Goal: Task Accomplishment & Management: Manage account settings

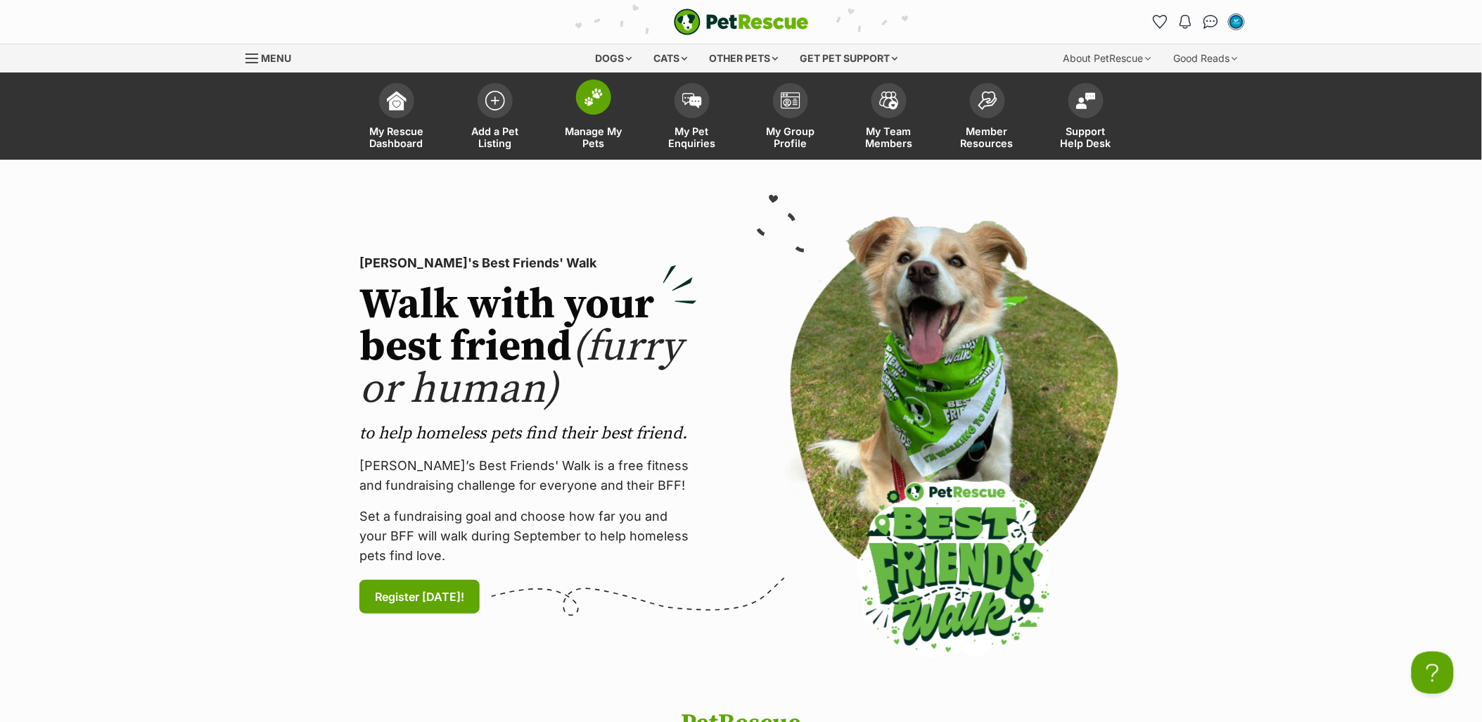
click at [607, 131] on span "Manage My Pets" at bounding box center [593, 137] width 63 height 24
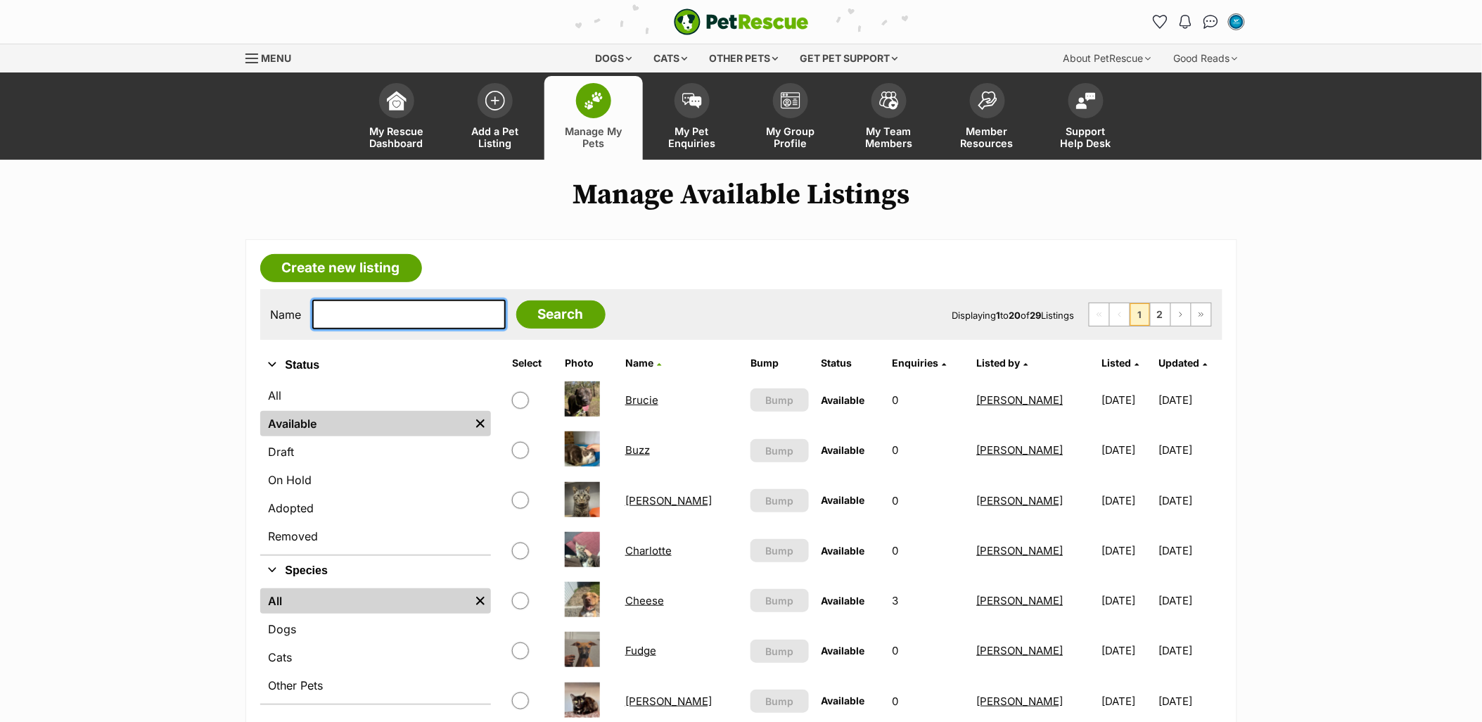
click at [432, 317] on input "text" at bounding box center [408, 315] width 193 height 30
type input "yogi"
click at [516, 300] on input "Search" at bounding box center [560, 314] width 89 height 28
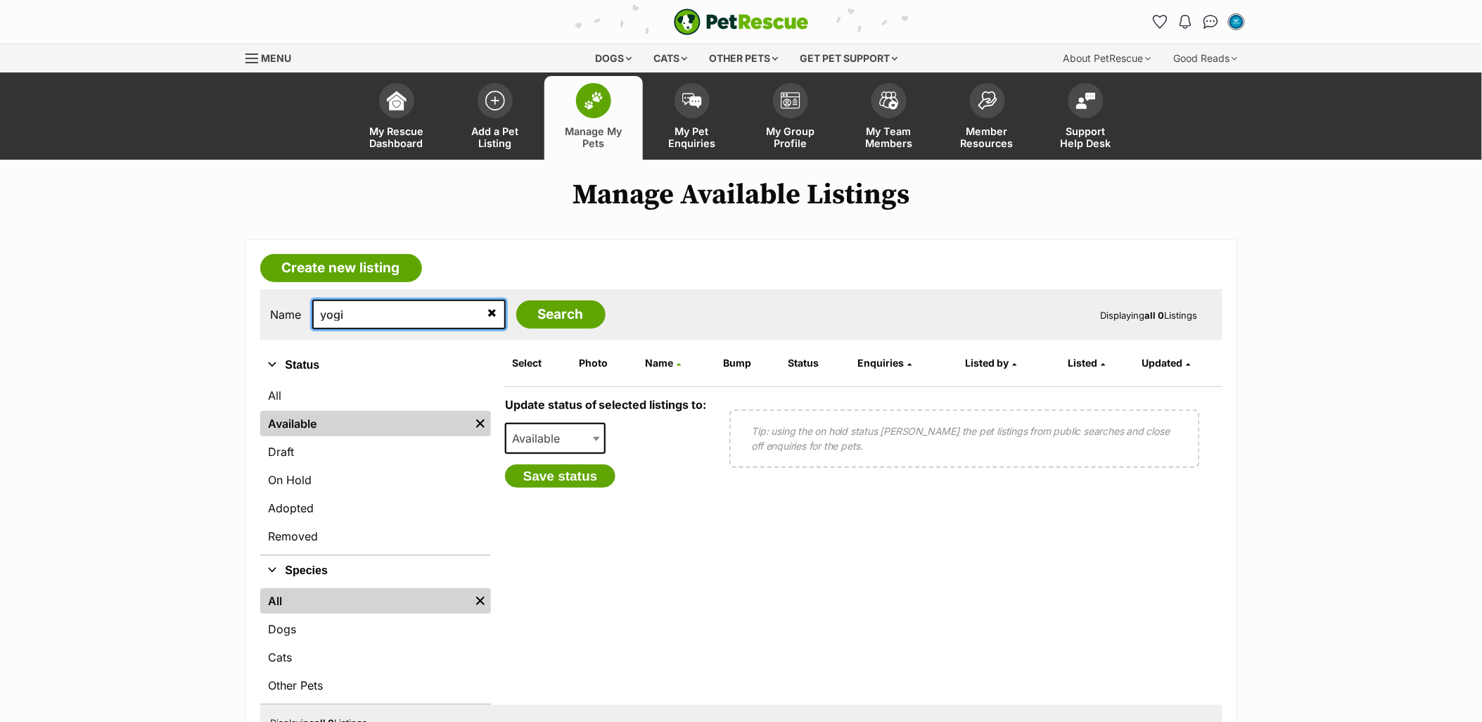
drag, startPoint x: 370, startPoint y: 321, endPoint x: 292, endPoint y: 319, distance: 78.1
click at [292, 319] on div "Name yogi Search" at bounding box center [438, 315] width 335 height 30
type input "shania"
click at [516, 300] on input "Search" at bounding box center [560, 314] width 89 height 28
drag, startPoint x: 334, startPoint y: 307, endPoint x: 286, endPoint y: 304, distance: 48.7
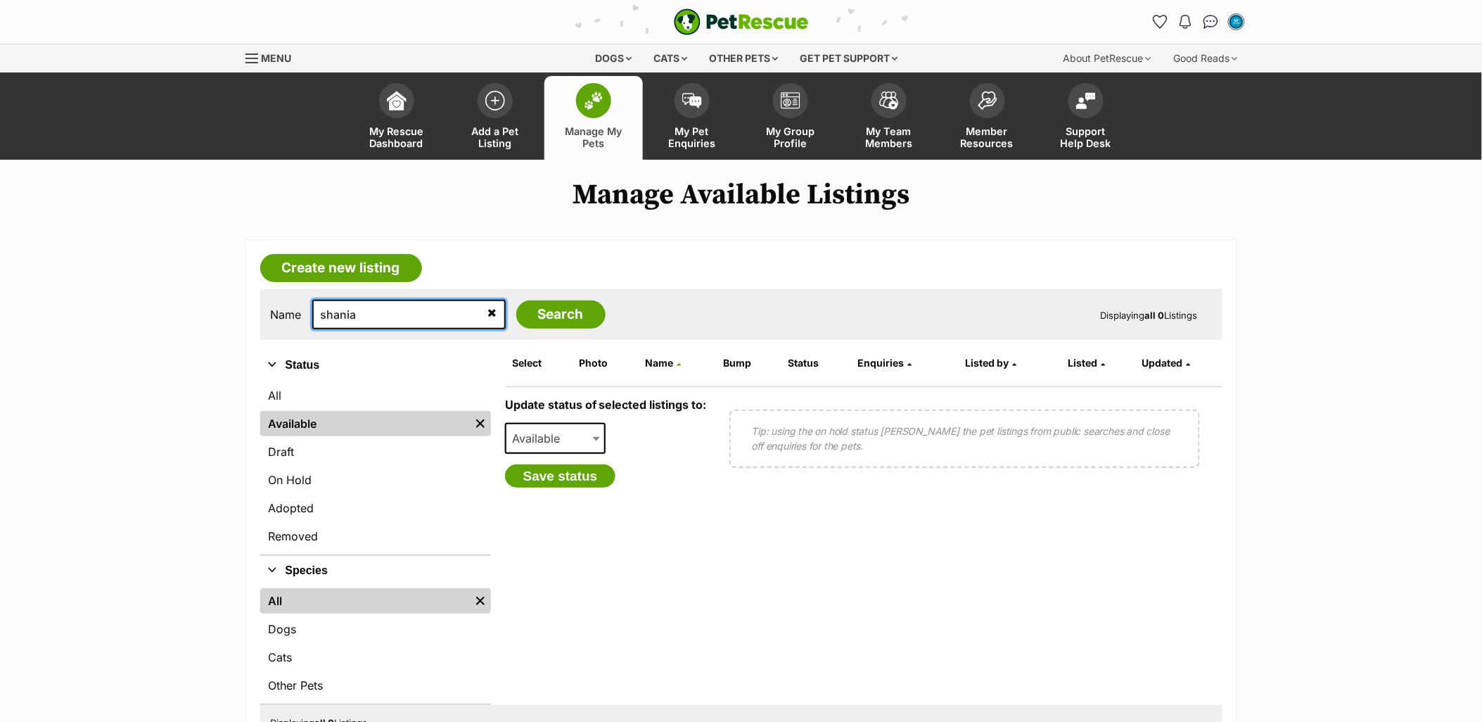
click at [286, 304] on div "Name shania Search" at bounding box center [438, 315] width 335 height 30
type input "charlotte"
click at [516, 300] on input "Search" at bounding box center [560, 314] width 89 height 28
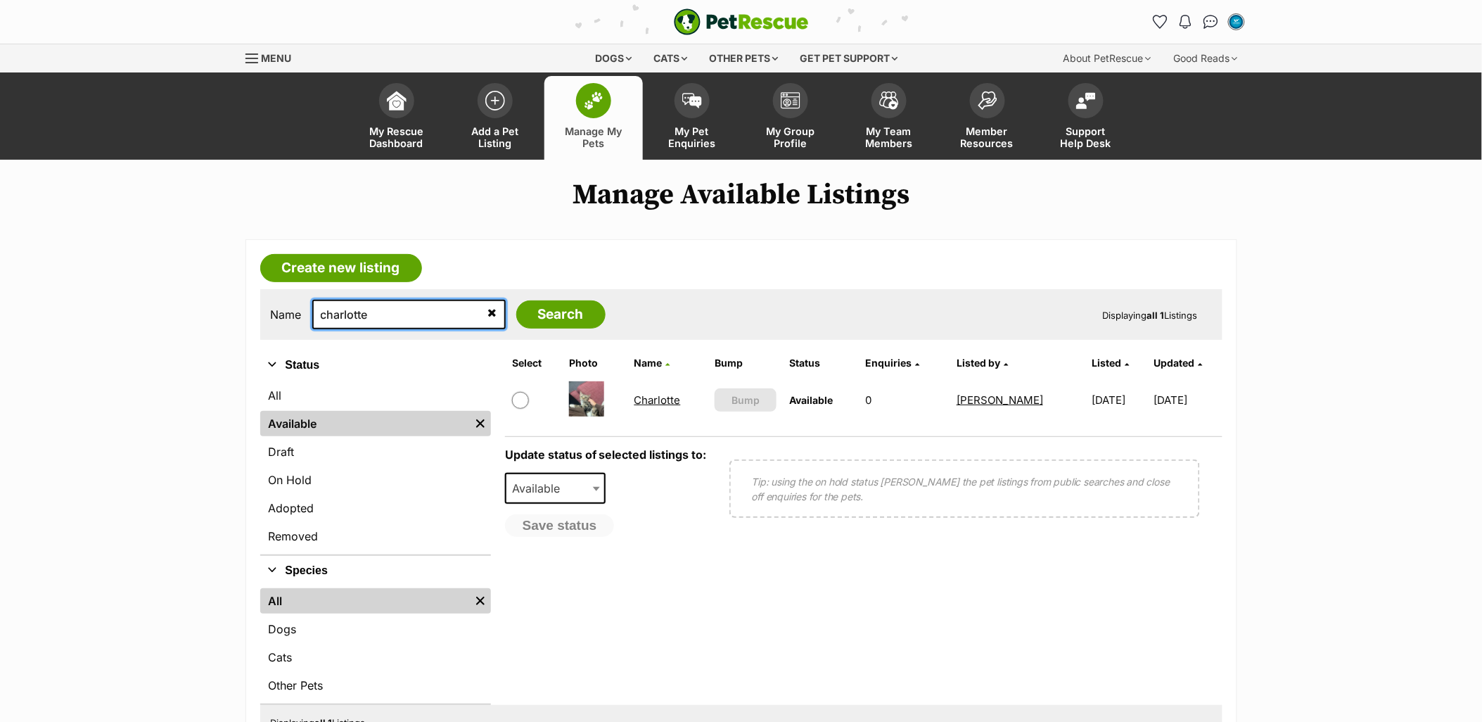
drag, startPoint x: 303, startPoint y: 311, endPoint x: 272, endPoint y: 300, distance: 32.9
click at [271, 306] on div "Name charlotte Search" at bounding box center [438, 315] width 335 height 30
type input "i"
type input "isla"
click at [516, 300] on input "Search" at bounding box center [560, 314] width 89 height 28
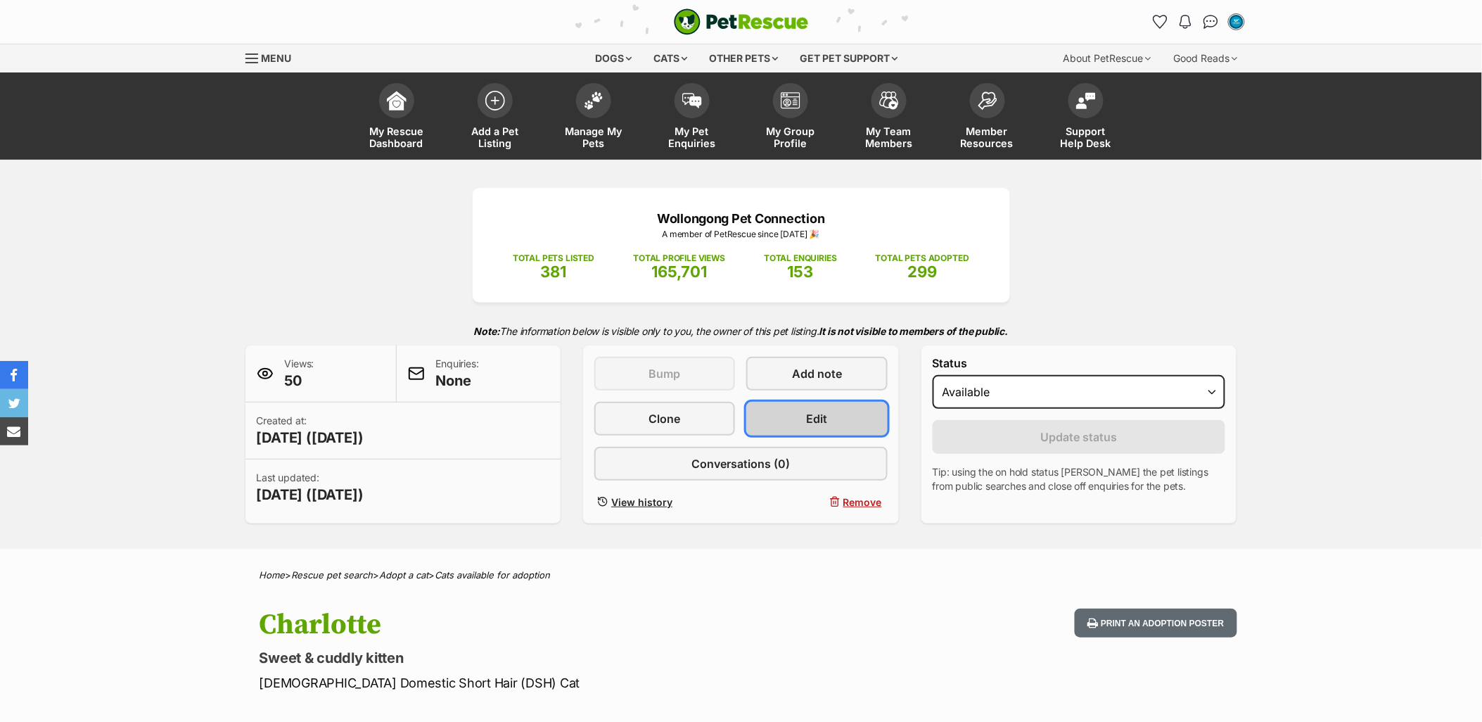
click at [842, 402] on link "Edit" at bounding box center [817, 419] width 141 height 34
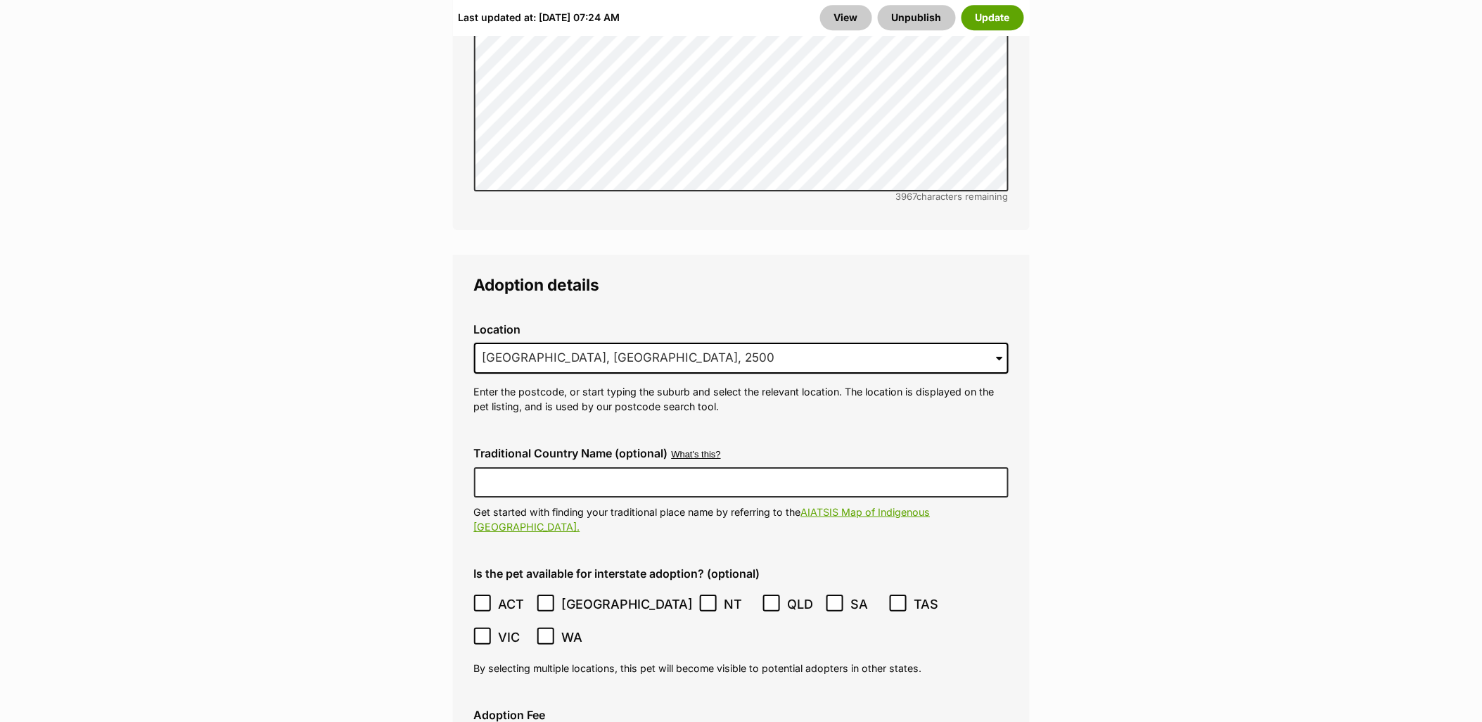
scroll to position [3596, 0]
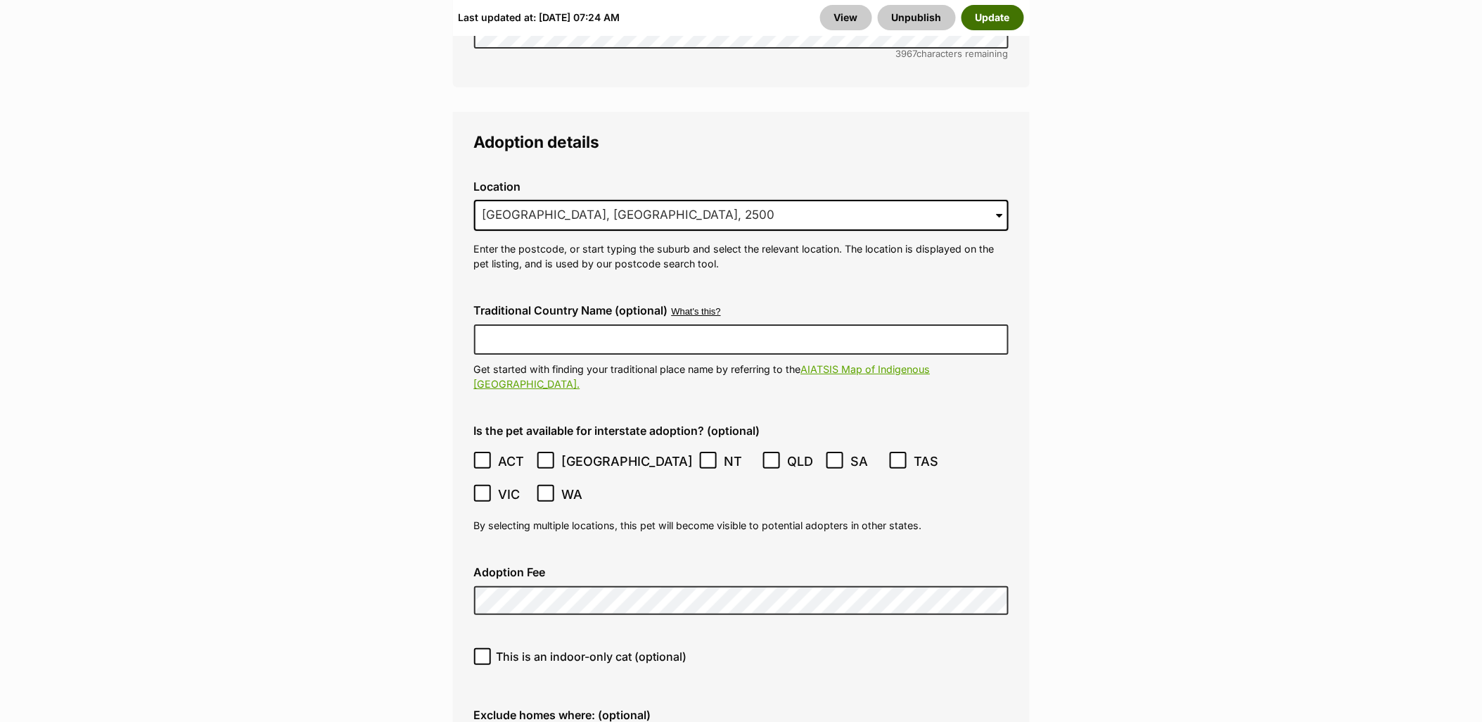
click at [1003, 13] on button "Update" at bounding box center [993, 17] width 63 height 25
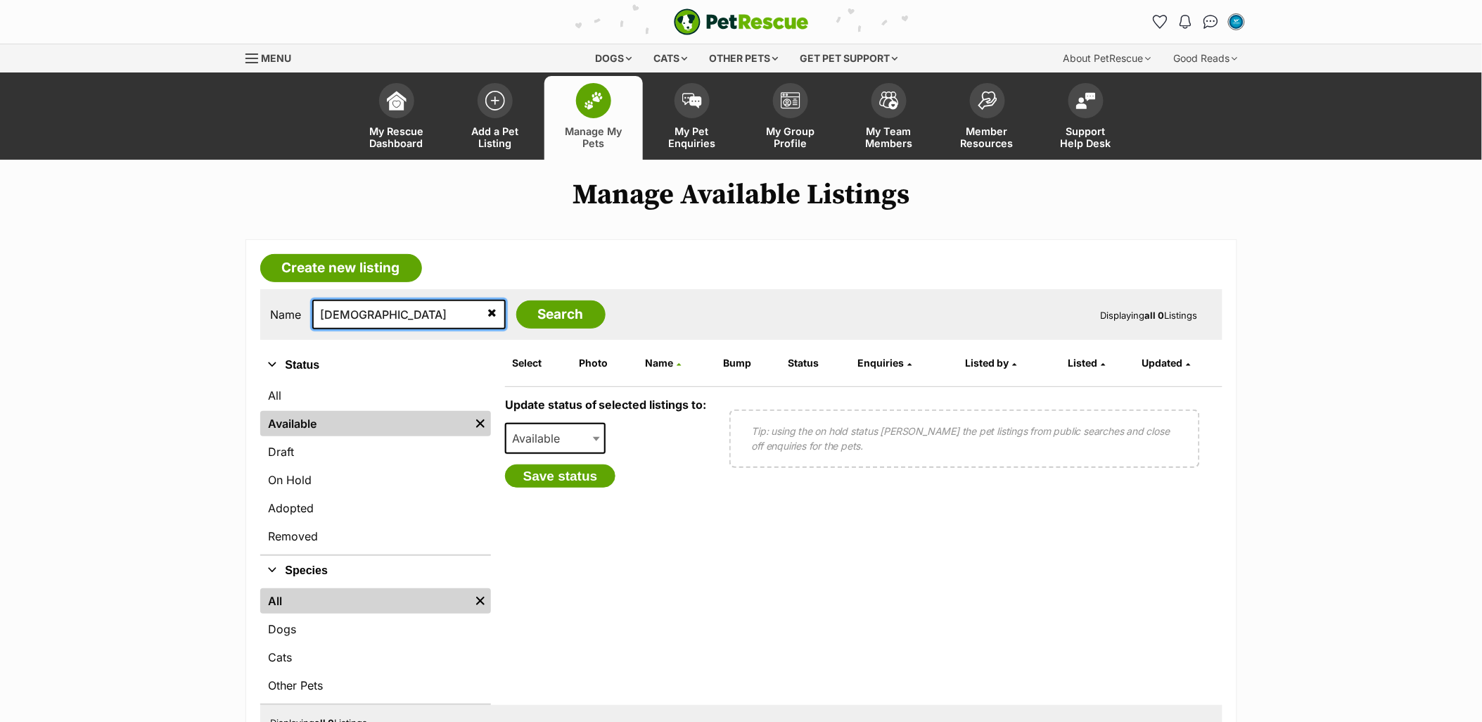
type input "[DEMOGRAPHIC_DATA]"
click at [516, 300] on input "Search" at bounding box center [560, 314] width 89 height 28
click at [305, 480] on link "On Hold" at bounding box center [375, 479] width 231 height 25
